Goal: Check status: Check status

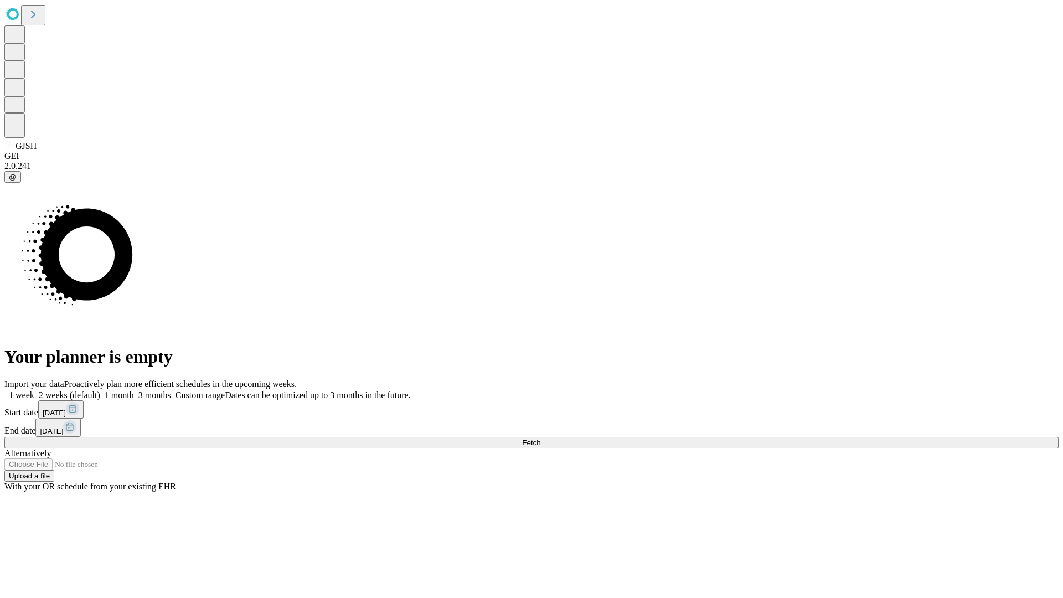
click at [540, 438] on span "Fetch" at bounding box center [531, 442] width 18 height 8
